Goal: Task Accomplishment & Management: Manage account settings

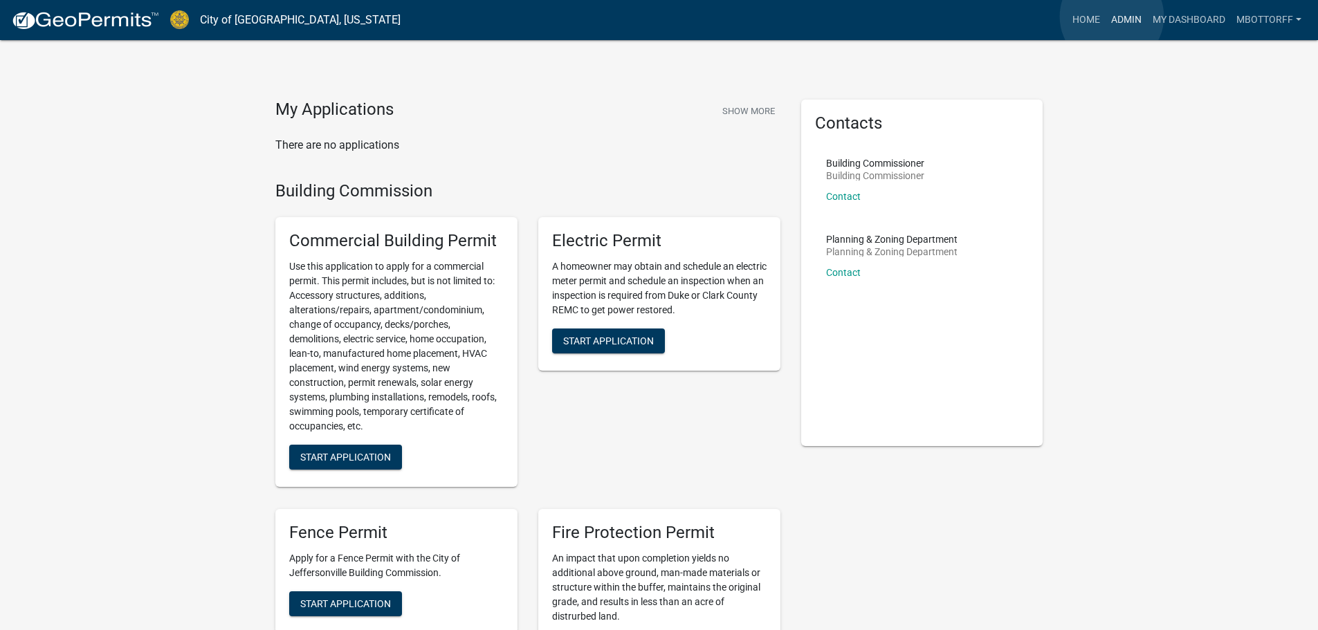
click at [1112, 17] on link "Admin" at bounding box center [1127, 20] width 42 height 26
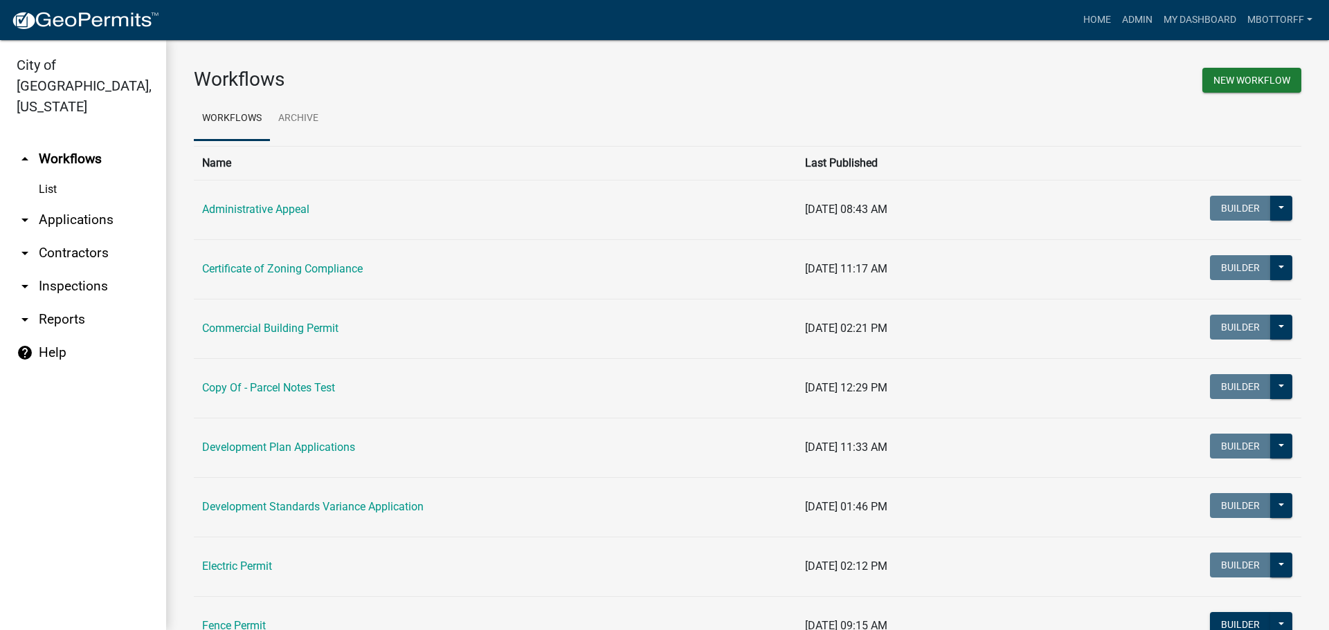
click at [67, 203] on link "arrow_drop_down Applications" at bounding box center [83, 219] width 166 height 33
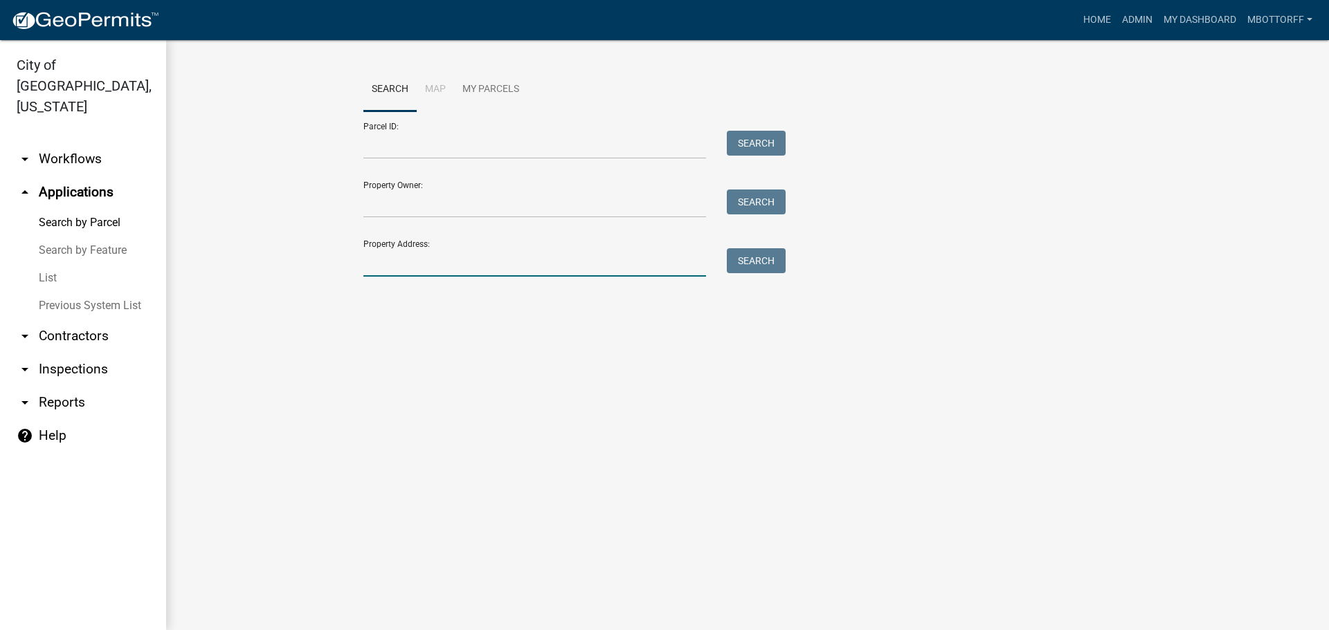
click at [416, 264] on input "Property Address:" at bounding box center [534, 262] width 343 height 28
type input "904 [PERSON_NAME]"
click at [756, 260] on button "Search" at bounding box center [756, 260] width 59 height 25
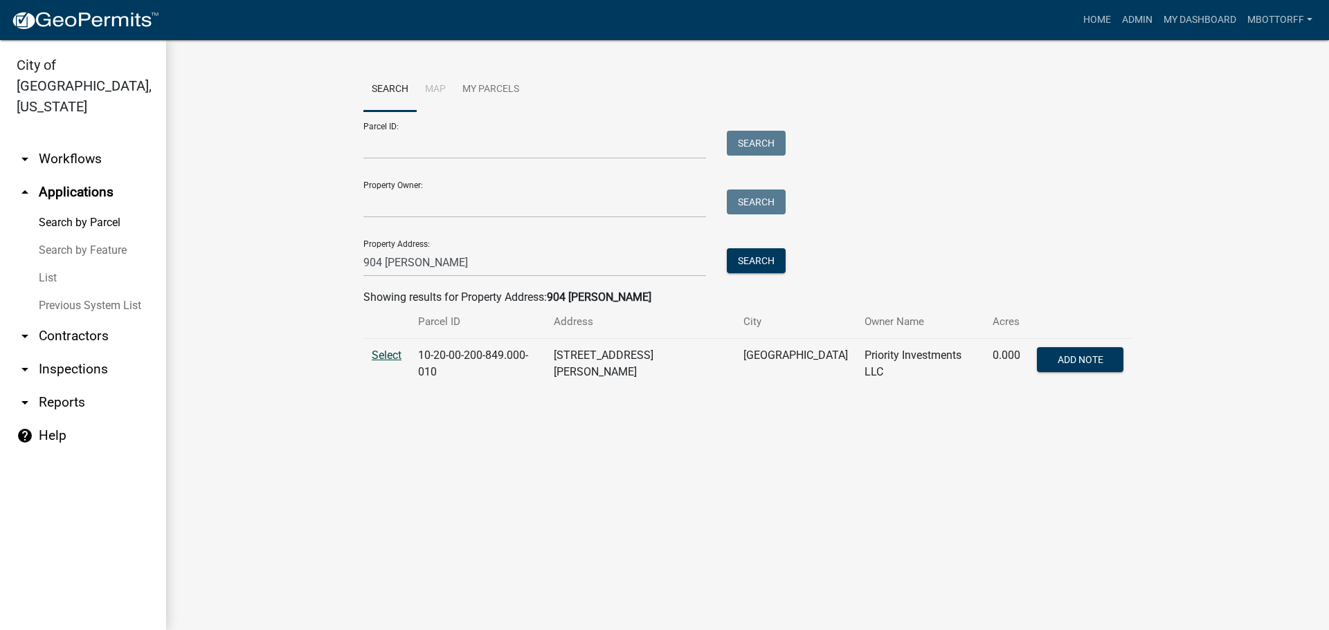
click at [390, 356] on span "Select" at bounding box center [387, 355] width 30 height 13
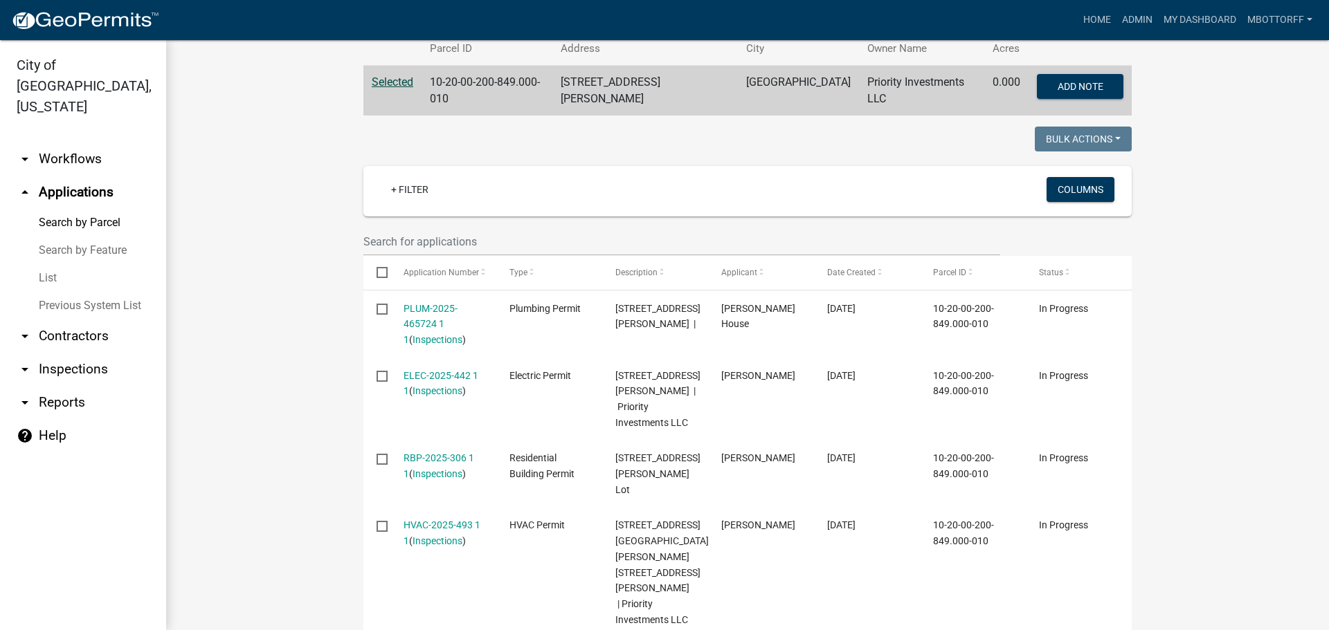
scroll to position [277, 0]
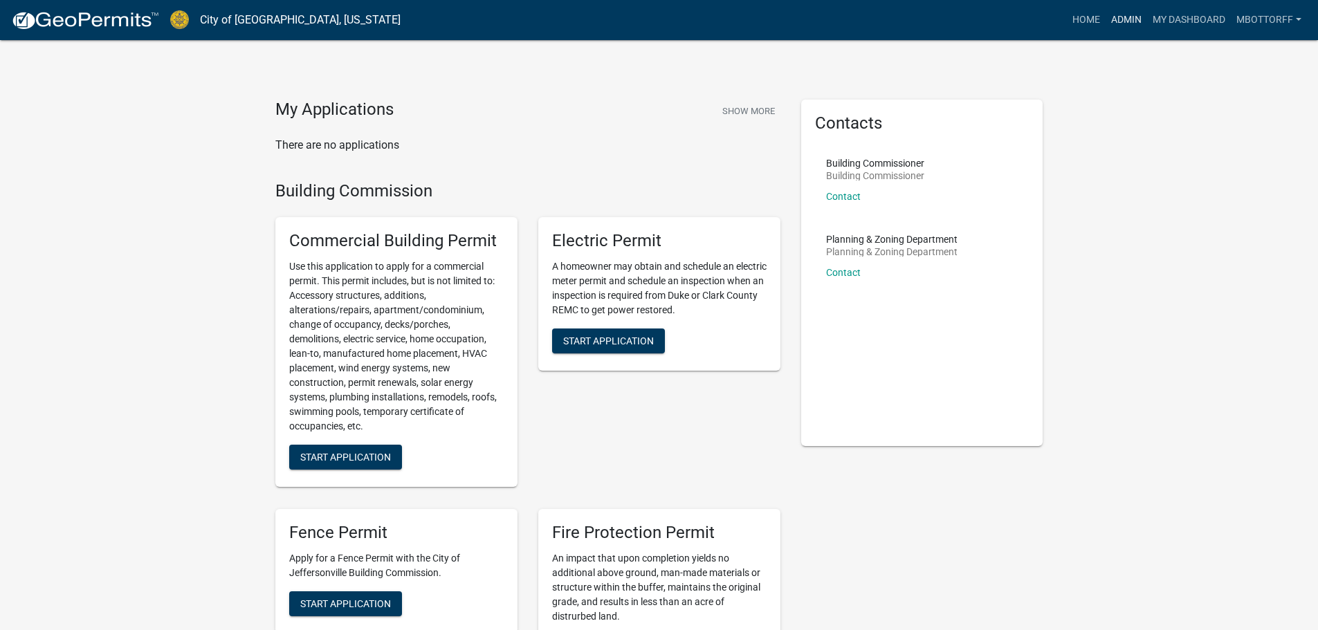
drag, startPoint x: 1122, startPoint y: 18, endPoint x: 824, endPoint y: 32, distance: 297.9
click at [1122, 18] on link "Admin" at bounding box center [1127, 20] width 42 height 26
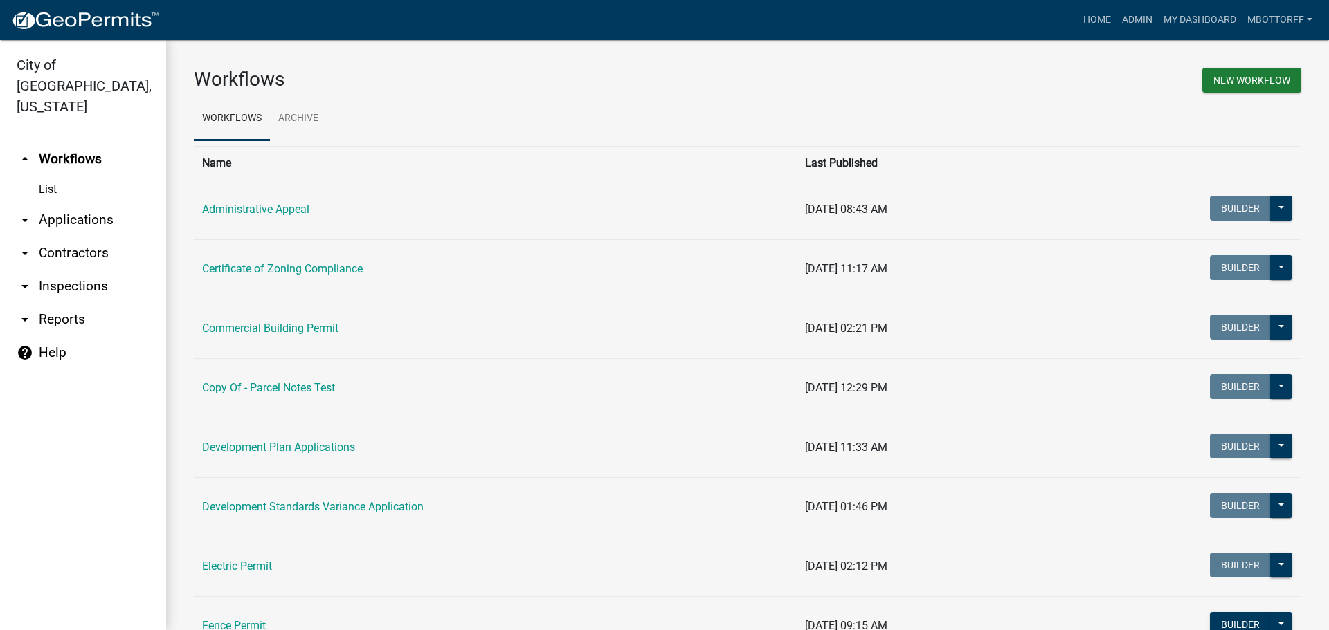
click at [48, 176] on link "List" at bounding box center [83, 190] width 166 height 28
click at [236, 331] on link "Commercial Building Permit" at bounding box center [270, 328] width 136 height 13
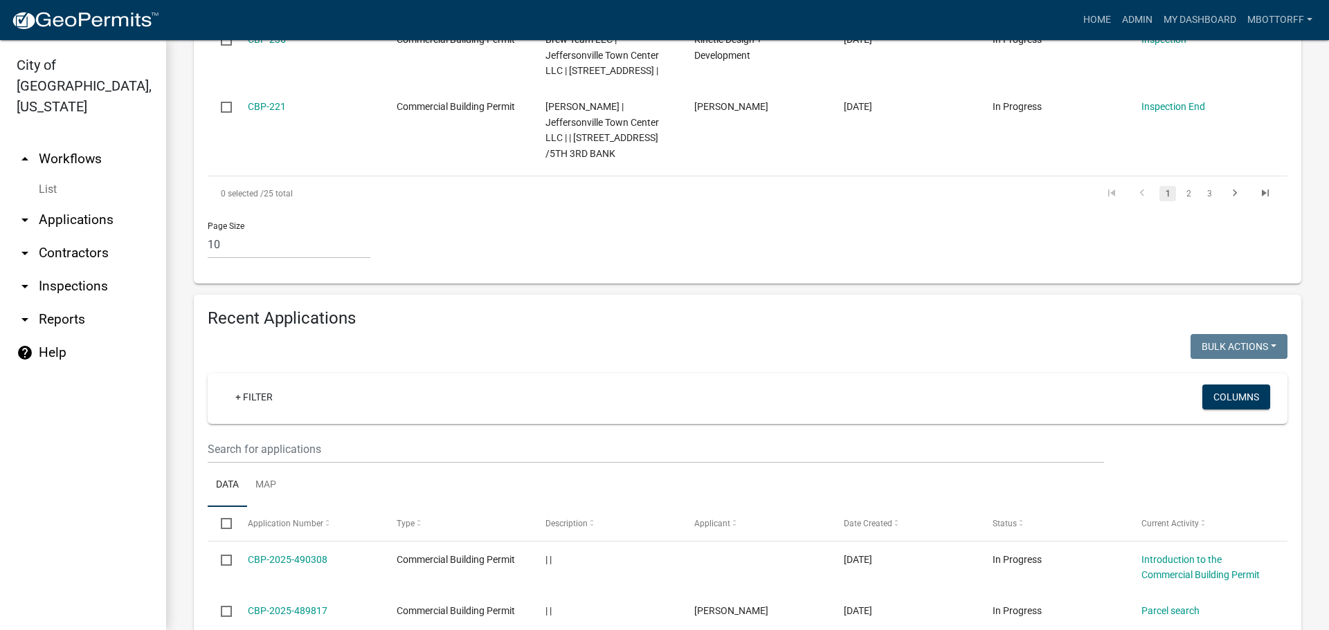
scroll to position [1176, 0]
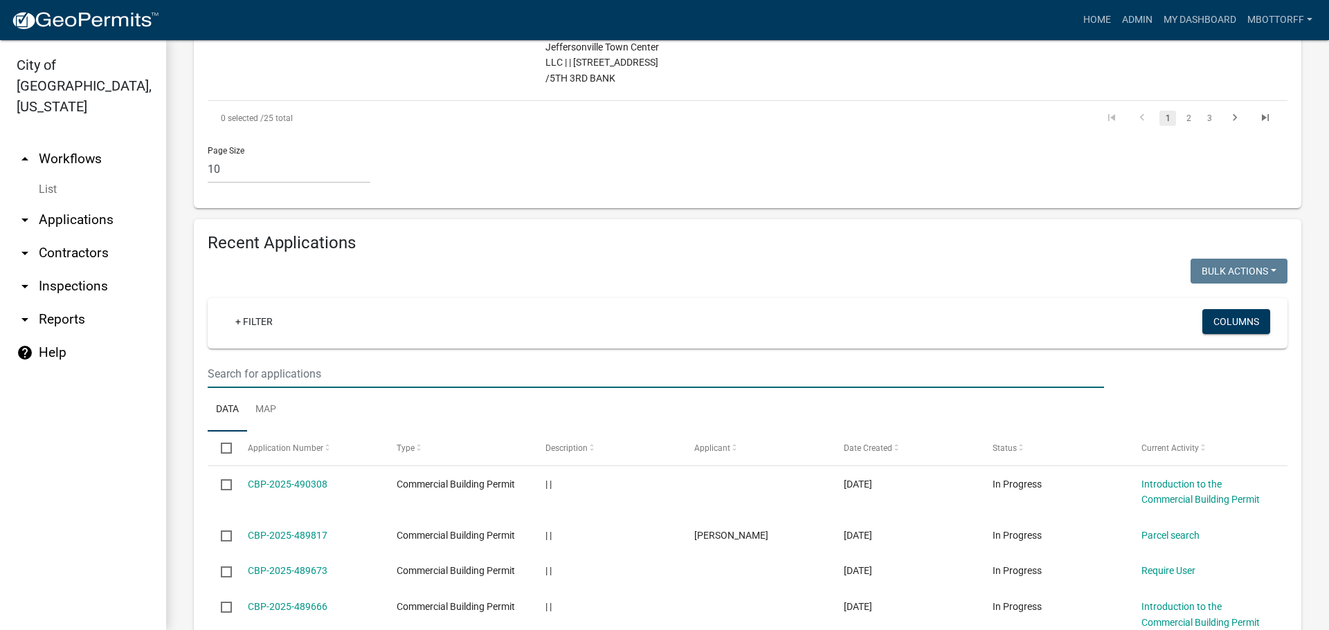
click at [224, 388] on input "text" at bounding box center [656, 374] width 896 height 28
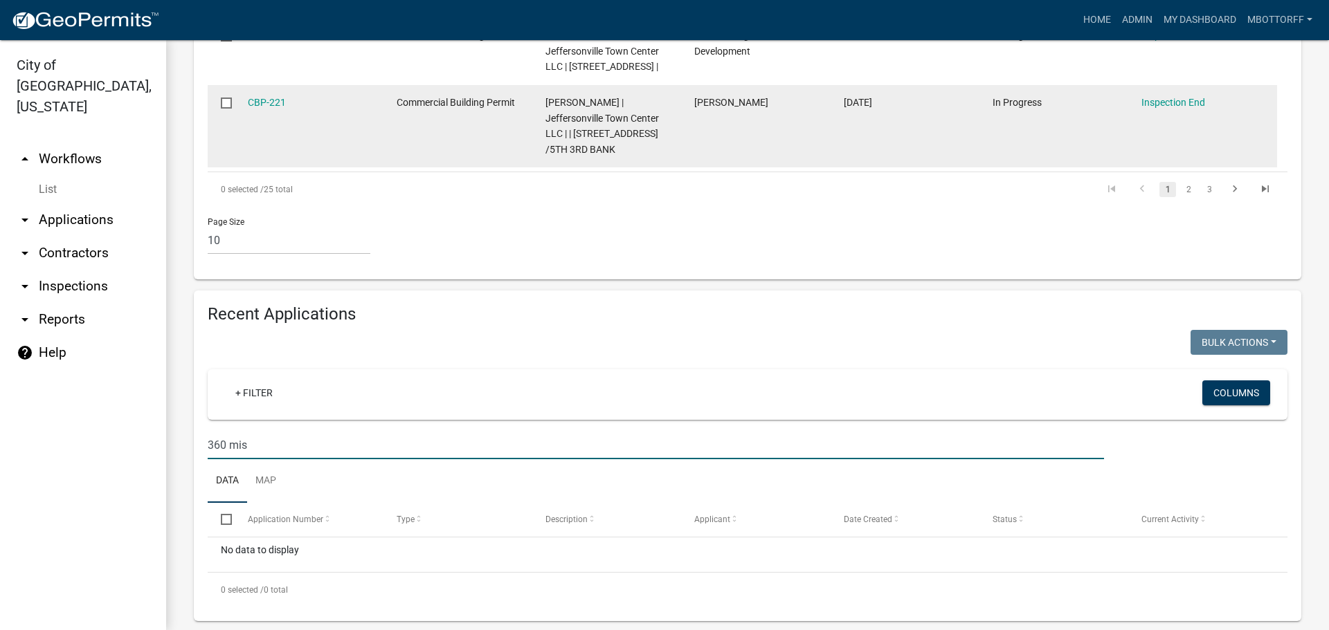
scroll to position [1140, 0]
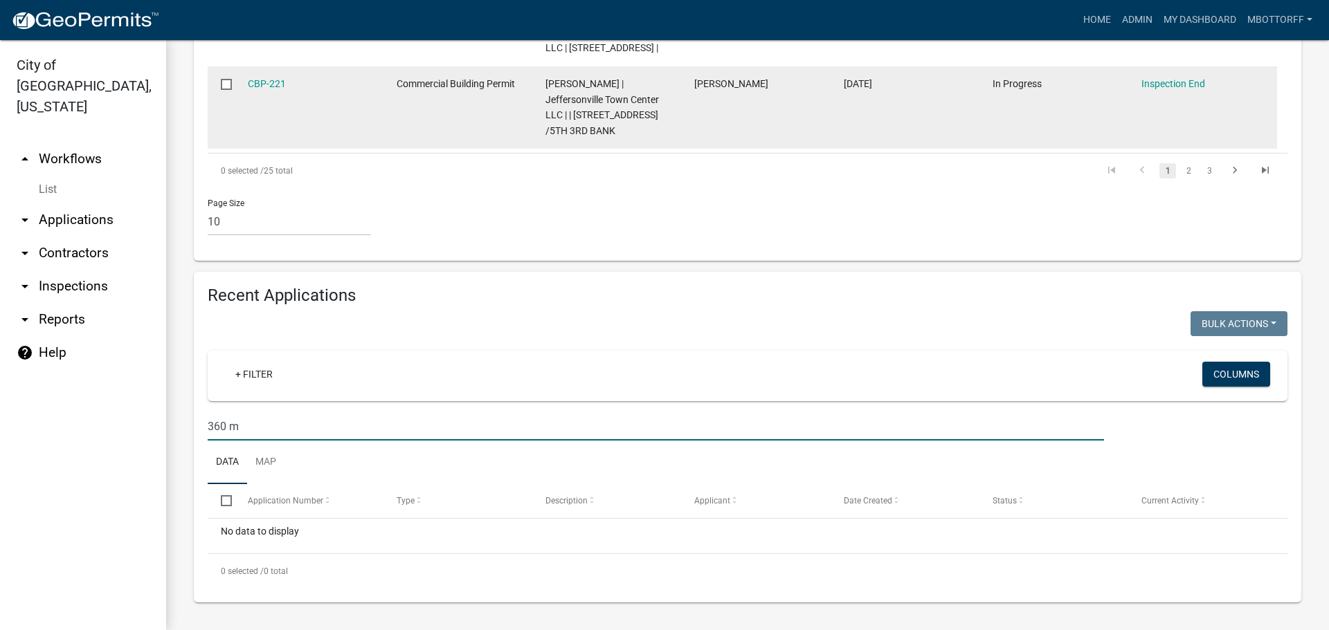
type input "360"
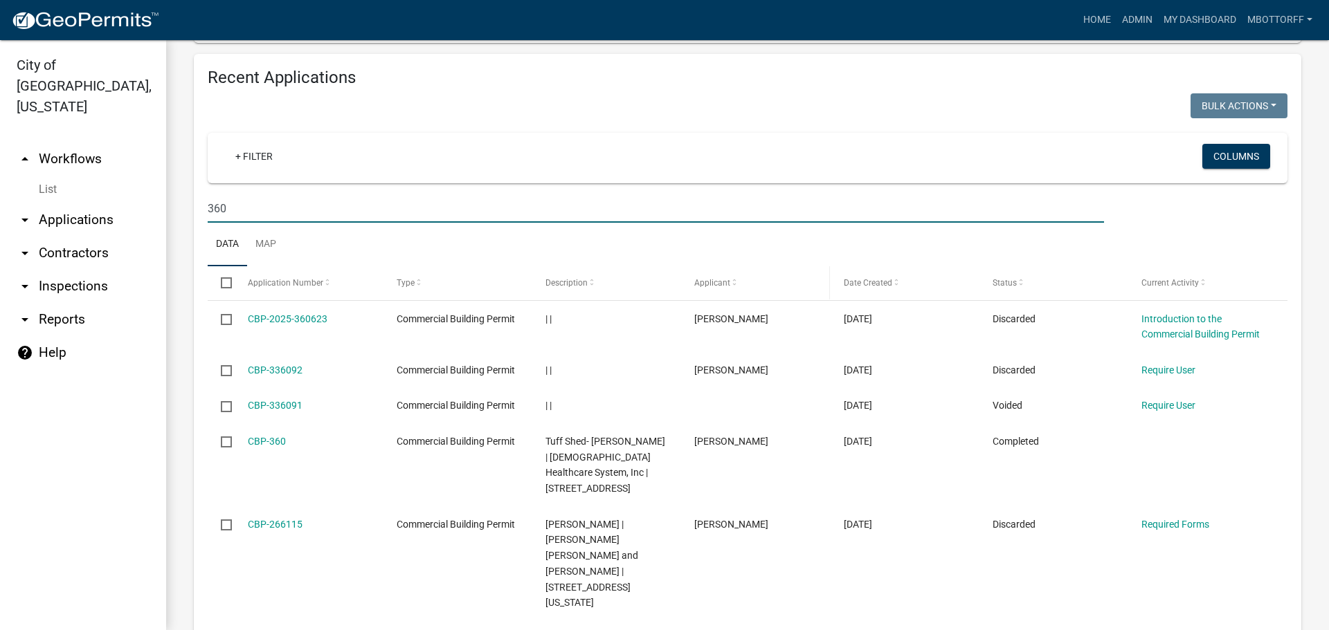
scroll to position [1226, 0]
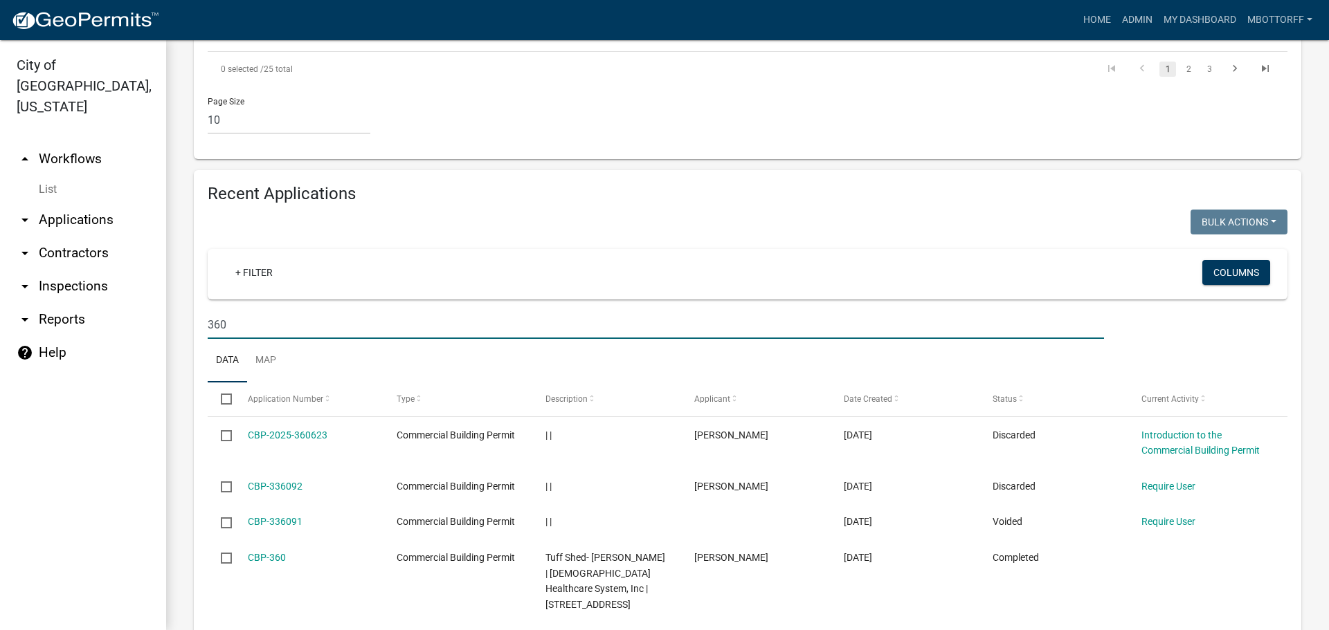
drag, startPoint x: 250, startPoint y: 336, endPoint x: 0, endPoint y: 338, distance: 249.8
click at [0, 341] on div "City of Jeffersonville, Indiana arrow_drop_up Workflows List arrow_drop_down Ap…" at bounding box center [664, 335] width 1329 height 590
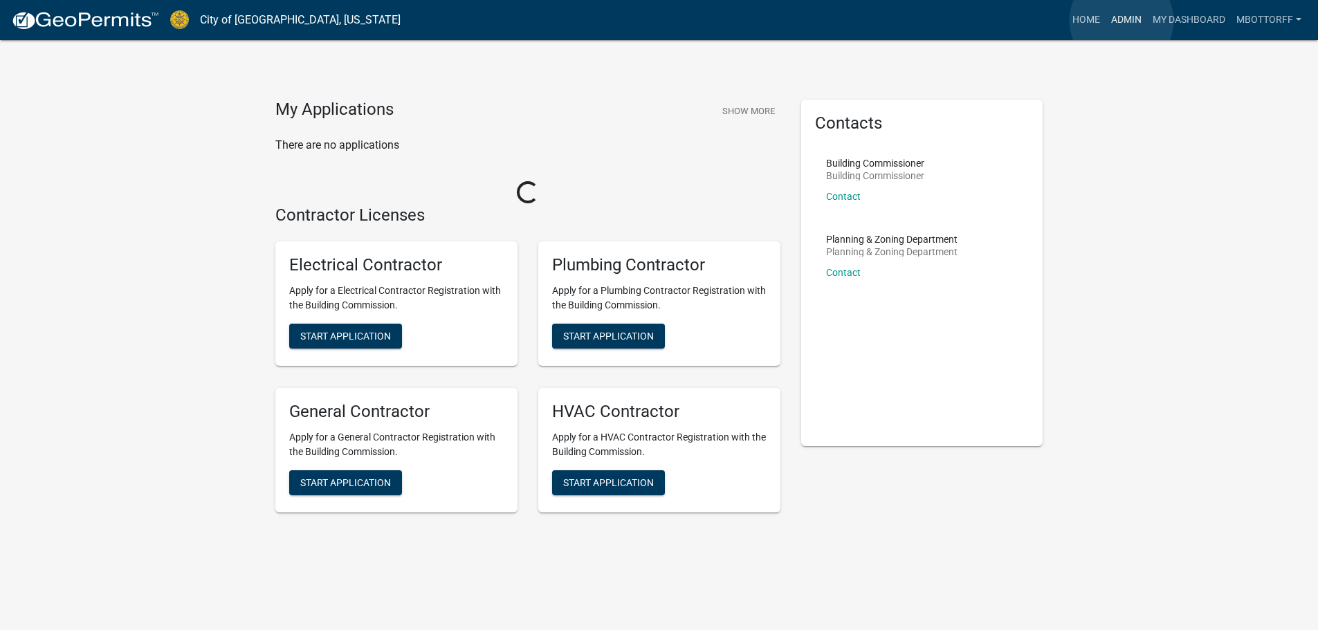
drag, startPoint x: 1122, startPoint y: 21, endPoint x: 1083, endPoint y: 35, distance: 41.4
click at [1122, 21] on link "Admin" at bounding box center [1127, 20] width 42 height 26
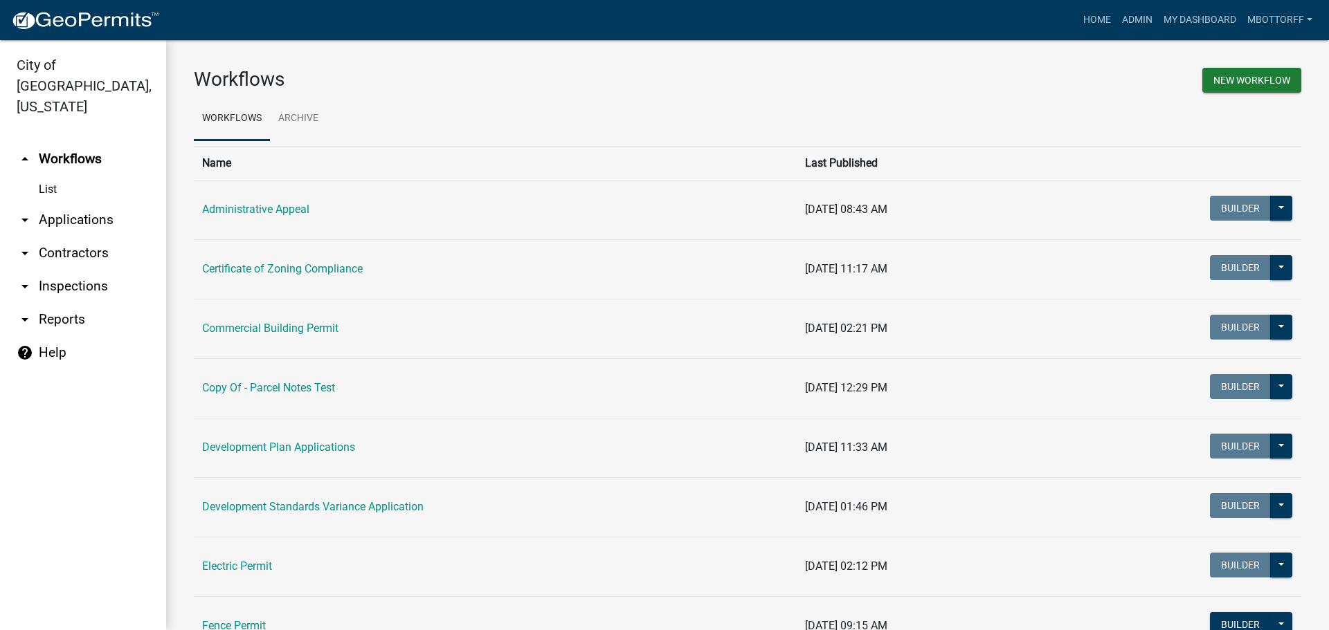
click at [62, 237] on link "arrow_drop_down Contractors" at bounding box center [83, 253] width 166 height 33
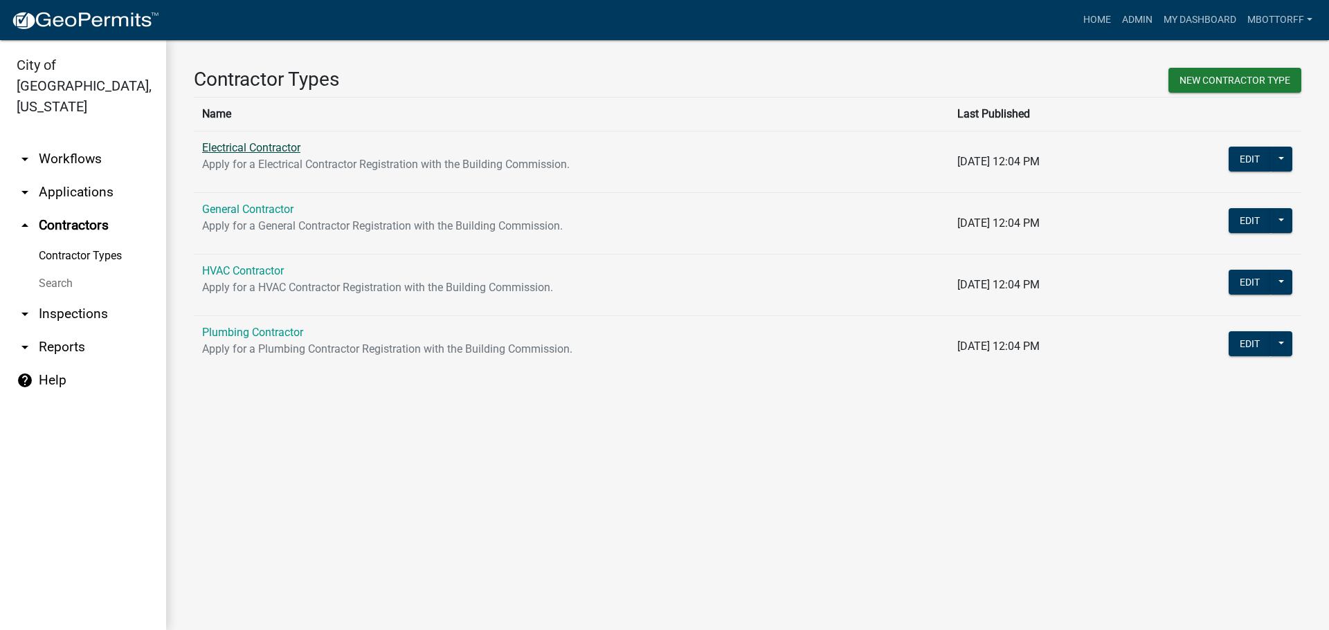
click at [257, 147] on link "Electrical Contractor" at bounding box center [251, 147] width 98 height 13
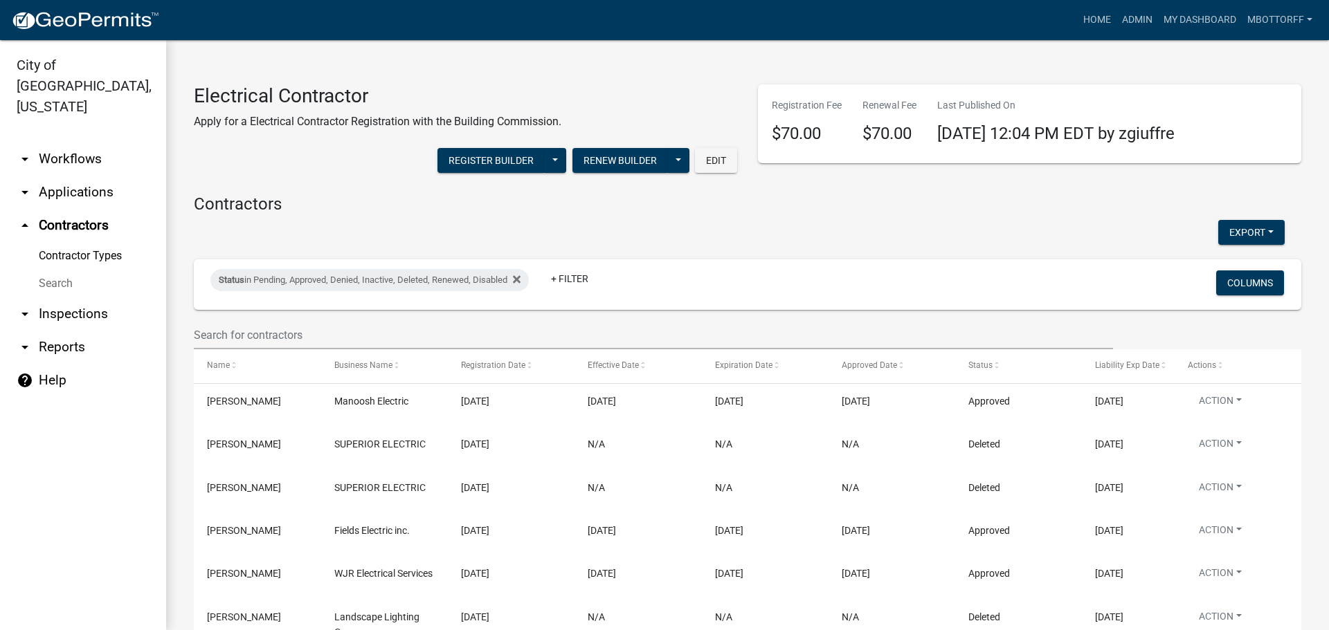
click at [64, 298] on link "arrow_drop_down Inspections" at bounding box center [83, 314] width 166 height 33
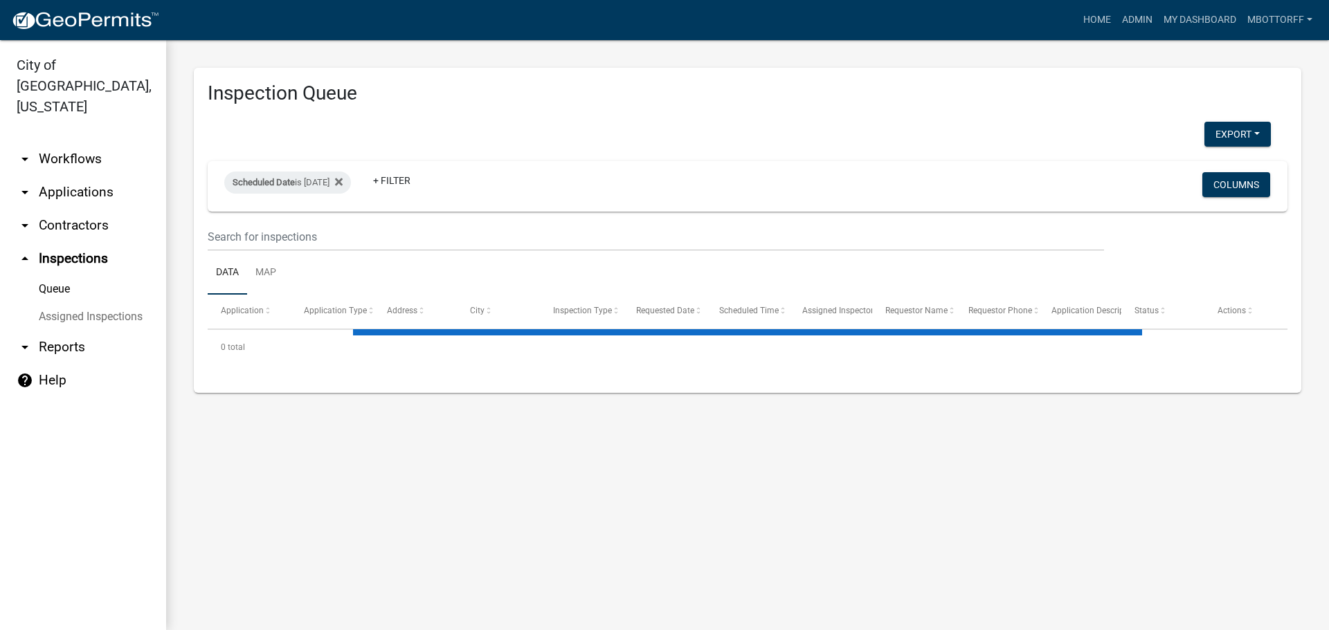
select select "3: 100"
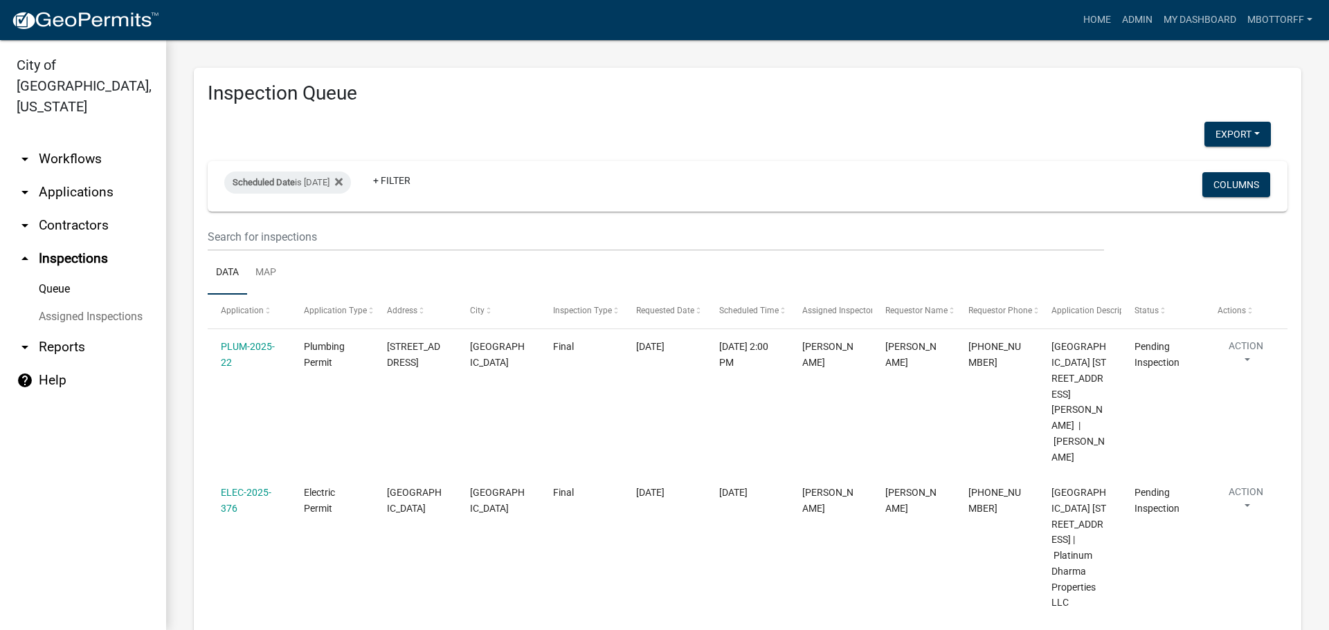
click at [78, 303] on link "Assigned Inspections" at bounding box center [83, 317] width 166 height 28
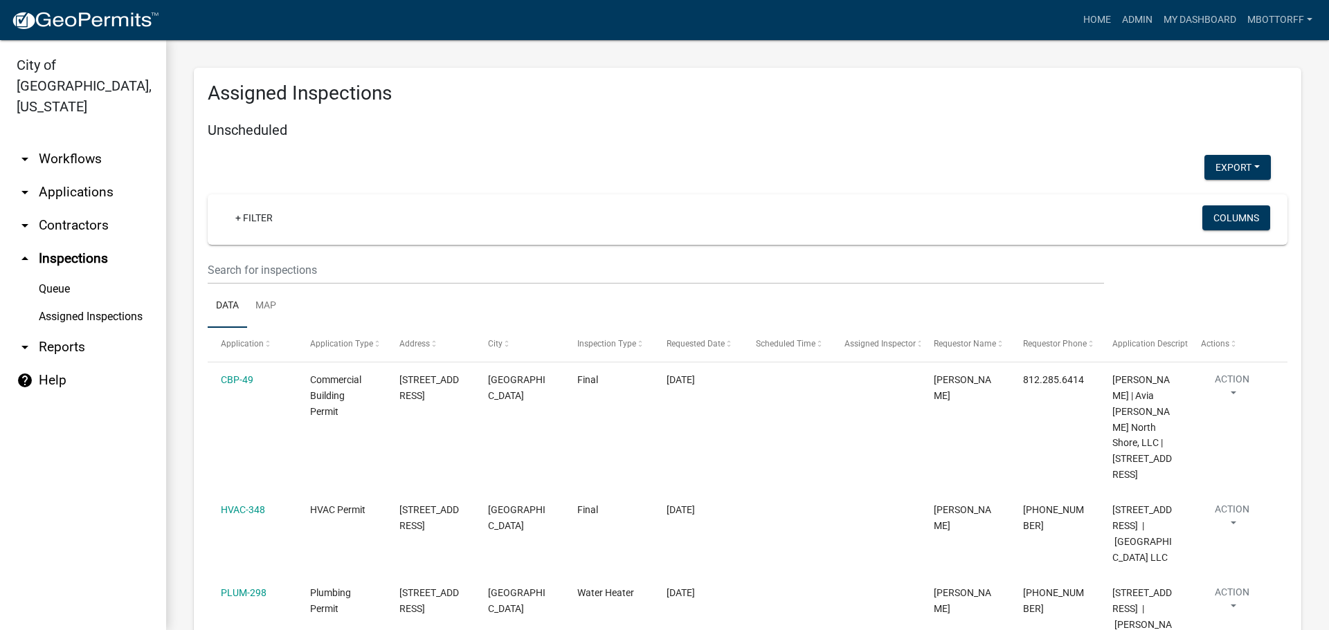
click at [114, 303] on link "Assigned Inspections" at bounding box center [83, 317] width 166 height 28
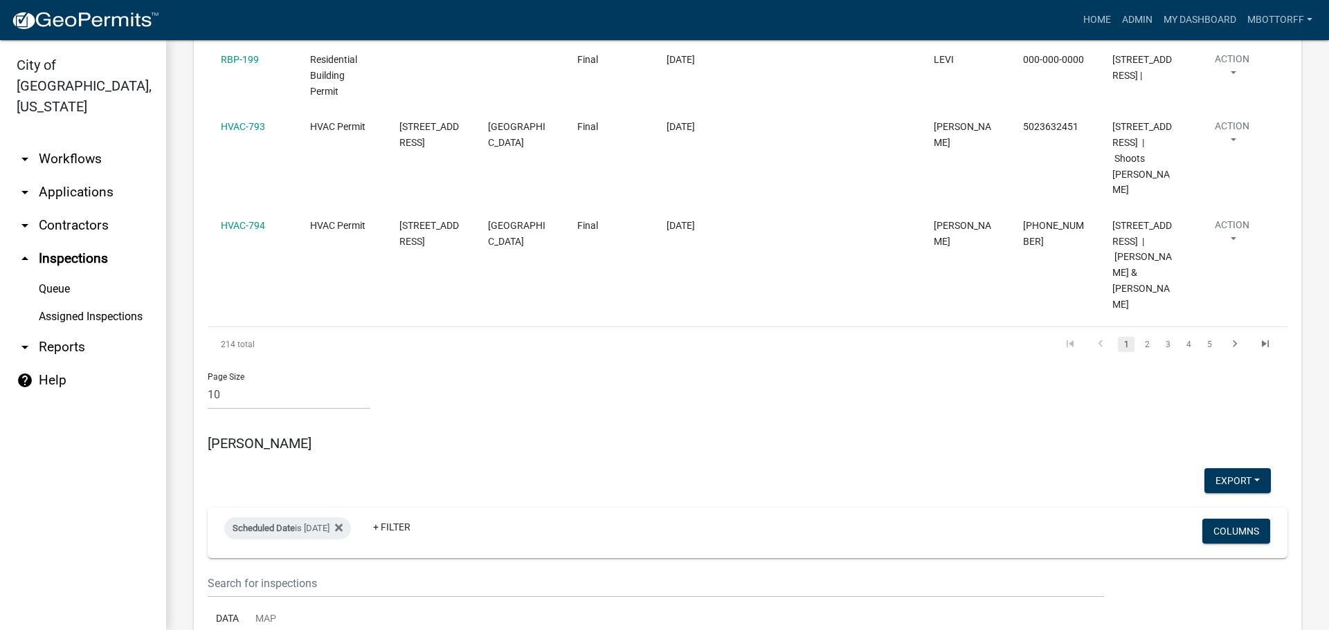
scroll to position [1246, 0]
click at [329, 519] on div "Scheduled Date is 10/14/2025" at bounding box center [287, 530] width 127 height 22
click at [343, 442] on input "2025-10-14" at bounding box center [299, 440] width 97 height 28
type input "2025-09-22"
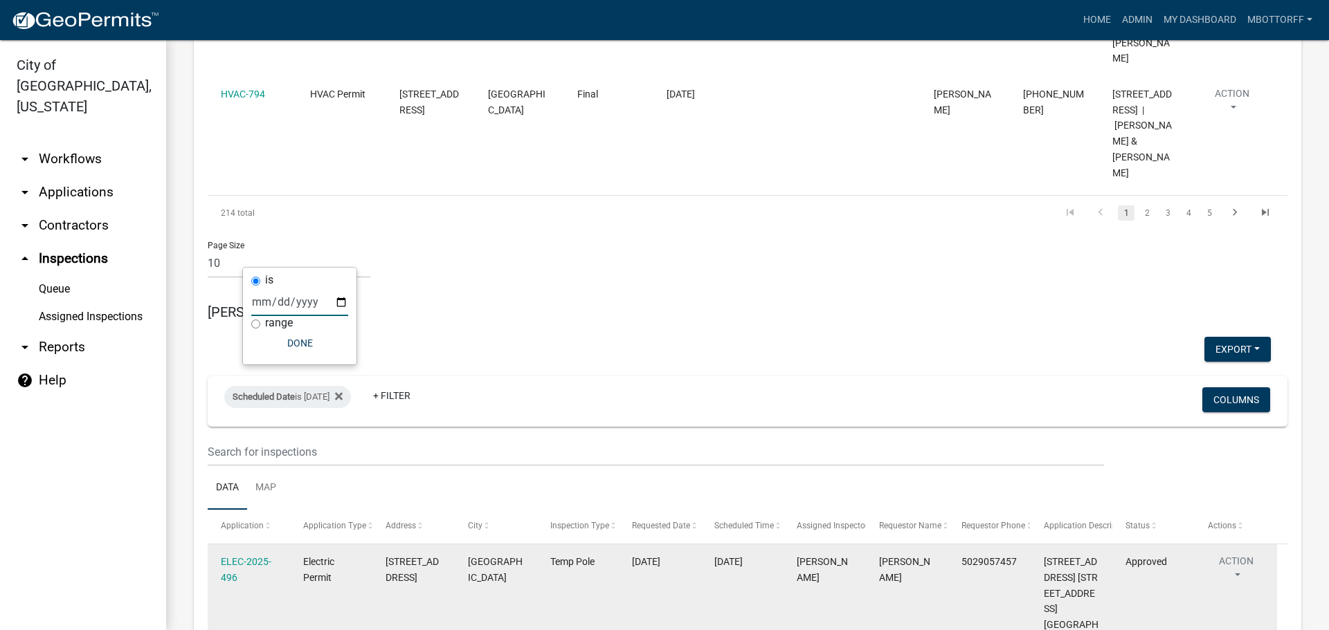
scroll to position [1384, 0]
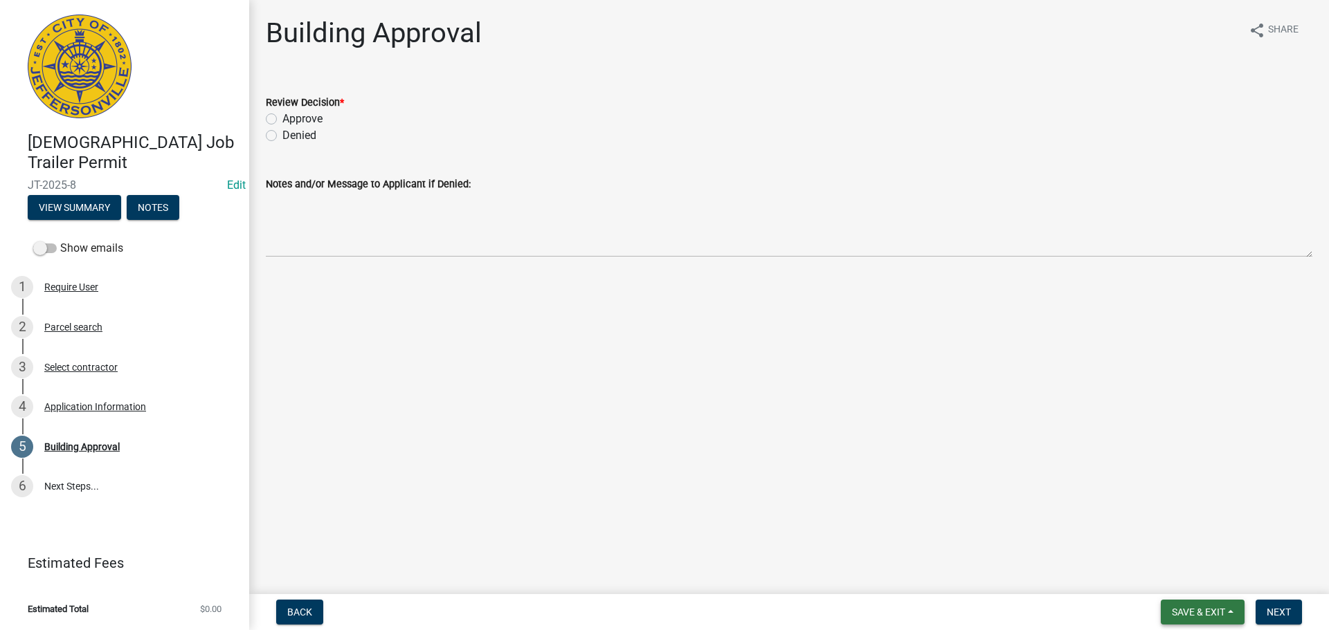
drag, startPoint x: 1192, startPoint y: 616, endPoint x: 1189, endPoint y: 606, distance: 10.1
click at [1192, 616] on span "Save & Exit" at bounding box center [1198, 612] width 53 height 11
drag, startPoint x: 1183, startPoint y: 581, endPoint x: 1051, endPoint y: 540, distance: 138.1
click at [1180, 579] on button "Save & Exit" at bounding box center [1189, 576] width 111 height 33
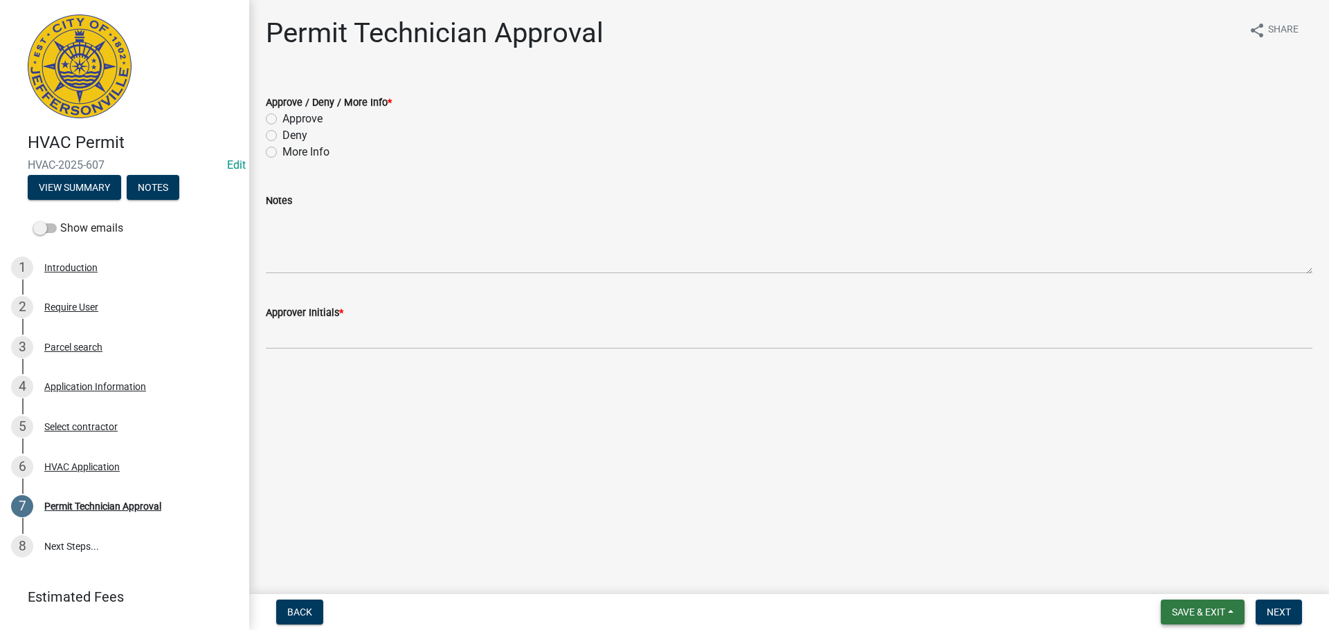
click at [1193, 608] on span "Save & Exit" at bounding box center [1198, 612] width 53 height 11
click at [1183, 576] on button "Save & Exit" at bounding box center [1189, 576] width 111 height 33
